Goal: Navigation & Orientation: Find specific page/section

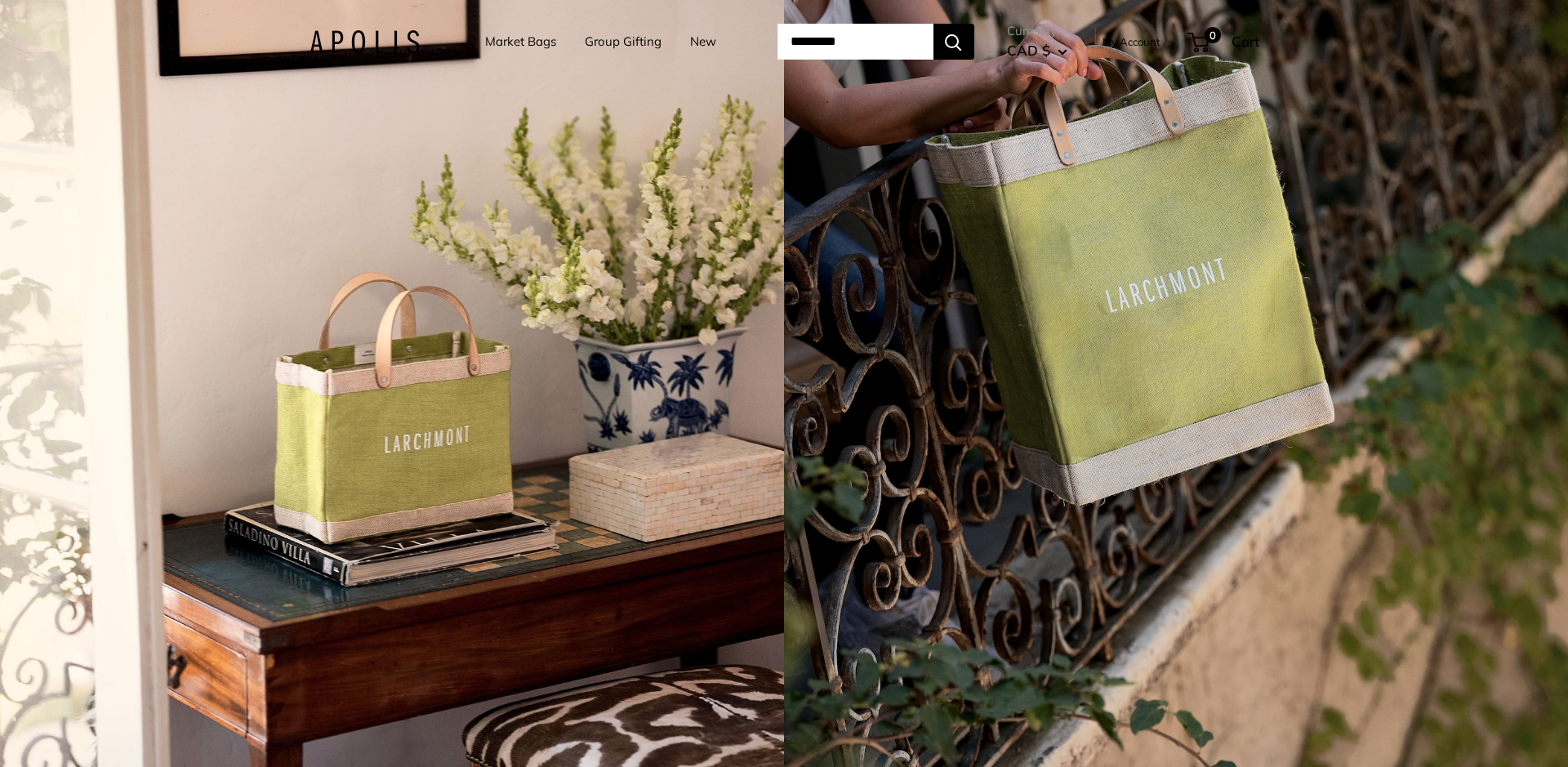
drag, startPoint x: 361, startPoint y: 59, endPoint x: 357, endPoint y: 51, distance: 8.9
click at [358, 56] on div "Market Bags Group Gifting New Need help? Text Us: 20919 [EMAIL_ADDRESS][DOMAIN_…" at bounding box center [784, 42] width 950 height 51
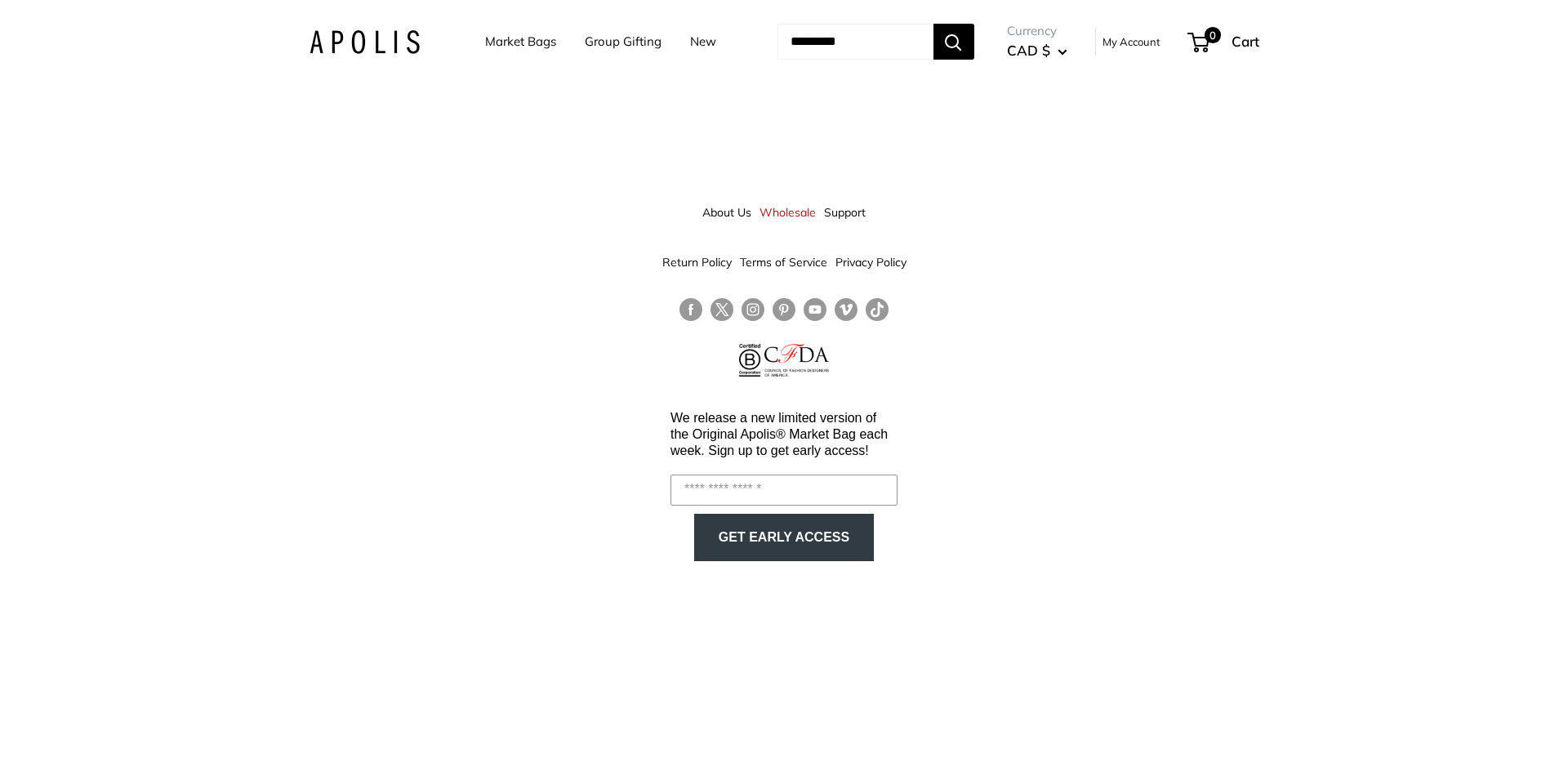
click at [487, 41] on link "Market Bags" at bounding box center [520, 41] width 71 height 23
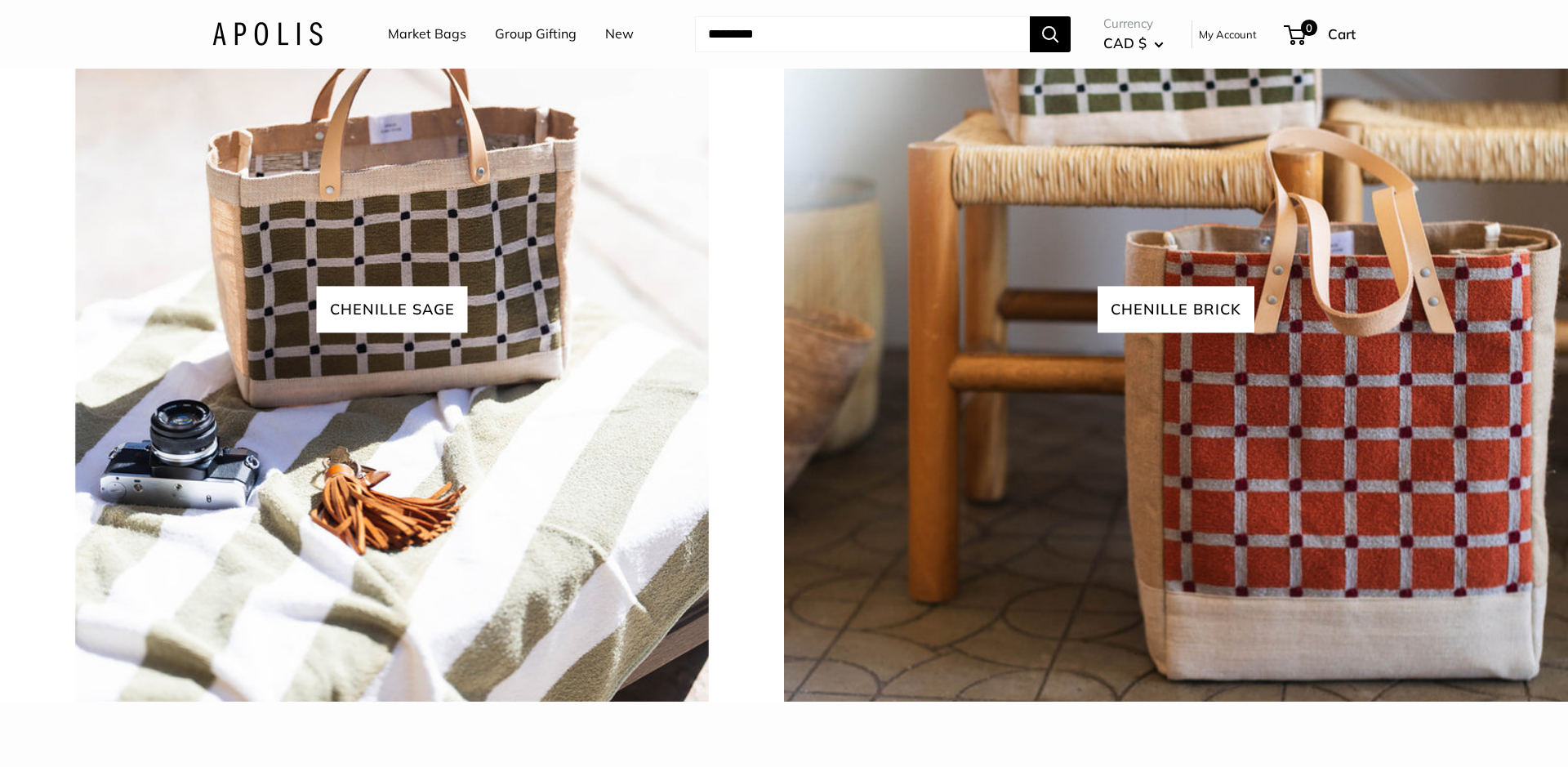
scroll to position [4415, 0]
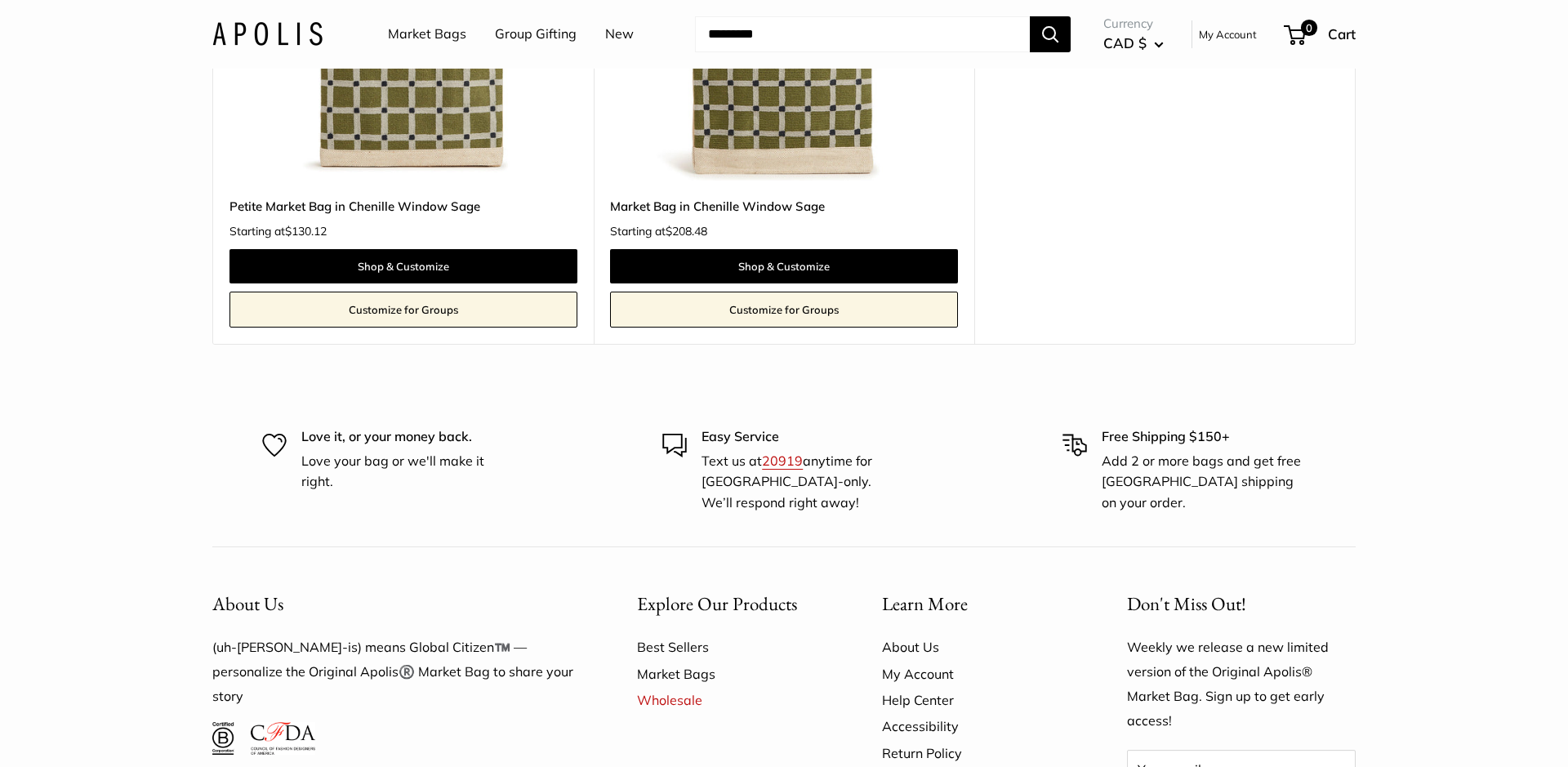
scroll to position [662, 0]
